Goal: Information Seeking & Learning: Learn about a topic

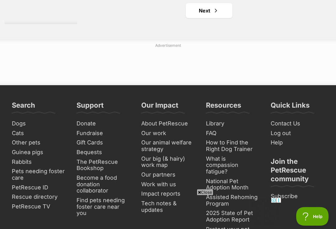
scroll to position [1415, 0]
click at [213, 14] on span "Next page" at bounding box center [216, 10] width 6 height 7
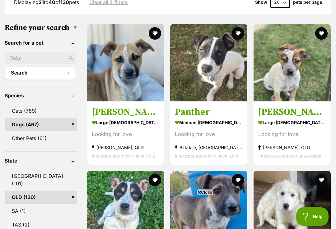
click at [204, 195] on span "Close" at bounding box center [205, 192] width 17 height 6
click at [185, 118] on h3 "Panther" at bounding box center [209, 112] width 68 height 12
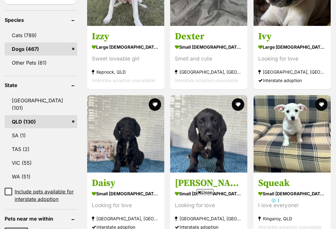
scroll to position [333, 0]
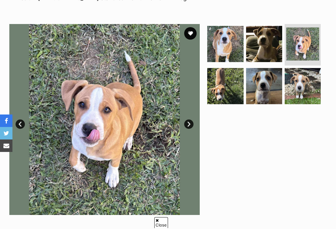
click at [190, 122] on link "Next" at bounding box center [188, 123] width 9 height 9
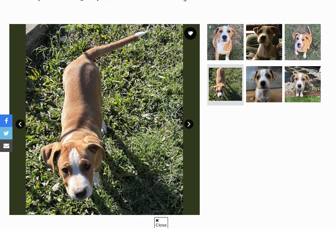
click at [190, 123] on link "Next" at bounding box center [188, 123] width 9 height 9
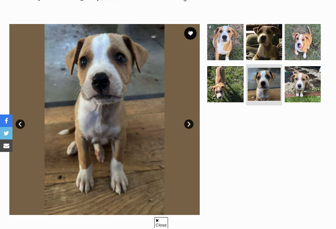
click at [192, 122] on link "Next" at bounding box center [188, 123] width 9 height 9
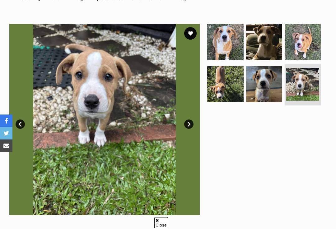
click at [192, 119] on link "Next" at bounding box center [188, 123] width 9 height 9
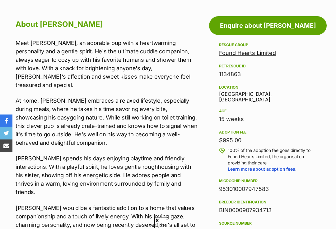
scroll to position [322, 0]
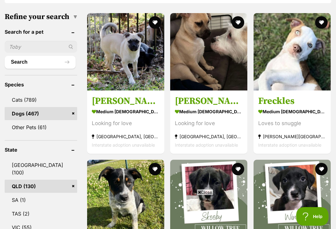
scroll to position [207, 0]
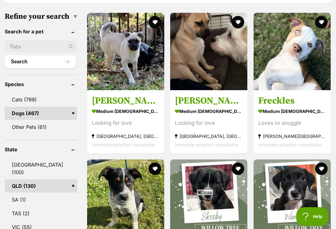
click at [183, 105] on h3 "[PERSON_NAME]" at bounding box center [209, 101] width 68 height 12
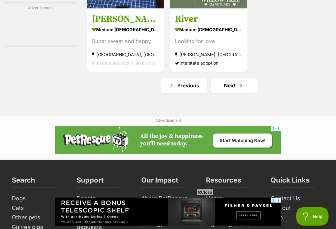
scroll to position [1340, 0]
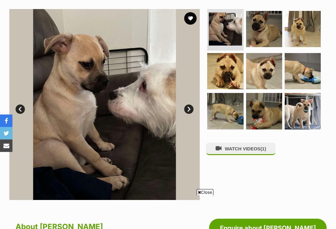
scroll to position [120, 0]
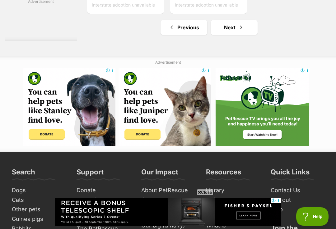
click at [238, 31] on span "Next page" at bounding box center [241, 27] width 6 height 7
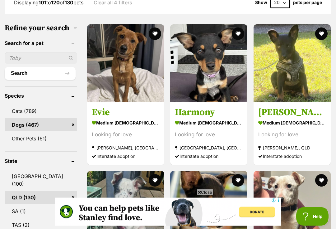
scroll to position [196, 0]
click at [105, 70] on img at bounding box center [125, 62] width 77 height 77
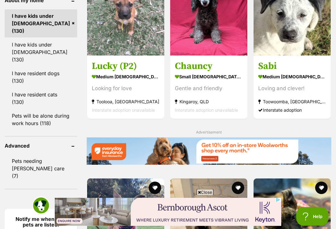
scroll to position [741, 0]
click at [190, 72] on h3 "Chauncy" at bounding box center [209, 66] width 68 height 12
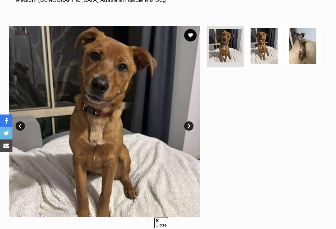
click at [267, 48] on img at bounding box center [264, 46] width 36 height 36
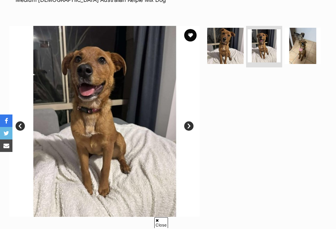
click at [301, 56] on img at bounding box center [303, 46] width 36 height 36
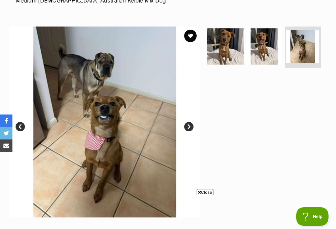
scroll to position [102, 0]
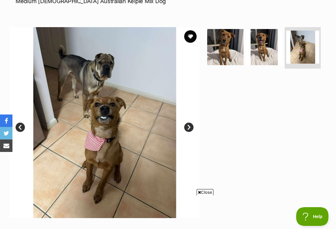
click at [226, 49] on img at bounding box center [225, 47] width 36 height 36
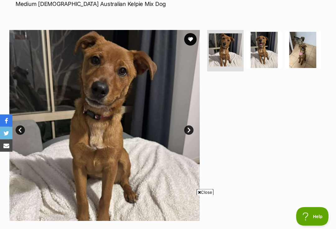
scroll to position [98, 0]
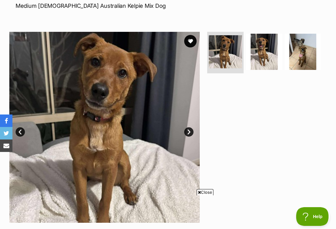
click at [269, 50] on img at bounding box center [264, 52] width 36 height 36
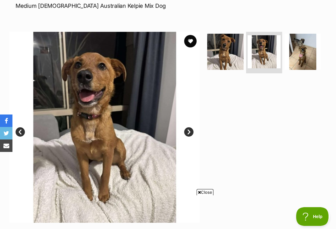
click at [301, 54] on img at bounding box center [303, 52] width 36 height 36
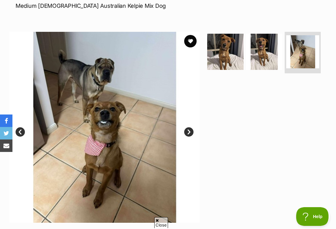
click at [189, 130] on link "Next" at bounding box center [188, 131] width 9 height 9
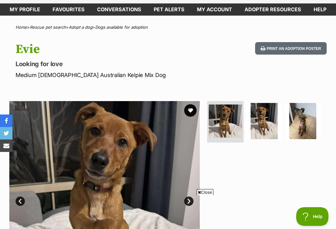
scroll to position [28, 0]
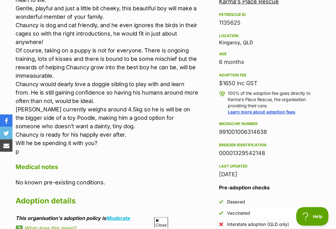
scroll to position [374, 0]
